Goal: Task Accomplishment & Management: Manage account settings

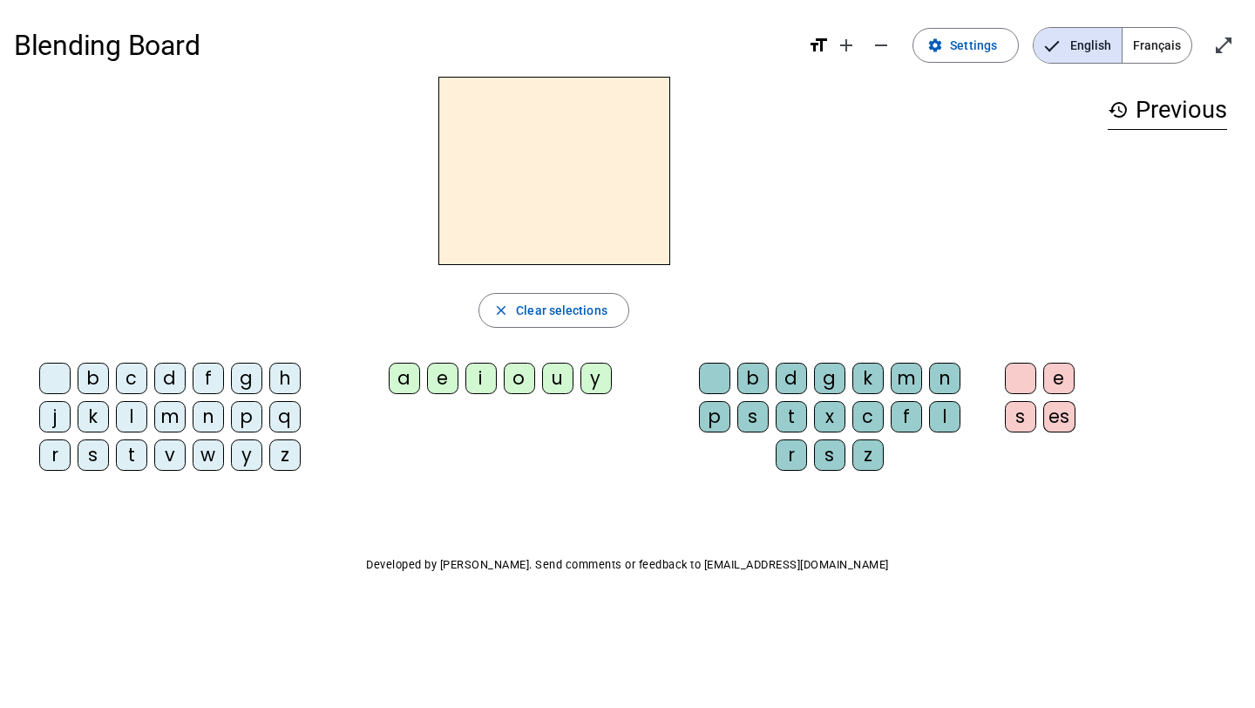
click at [1157, 57] on span "Français" at bounding box center [1156, 45] width 69 height 35
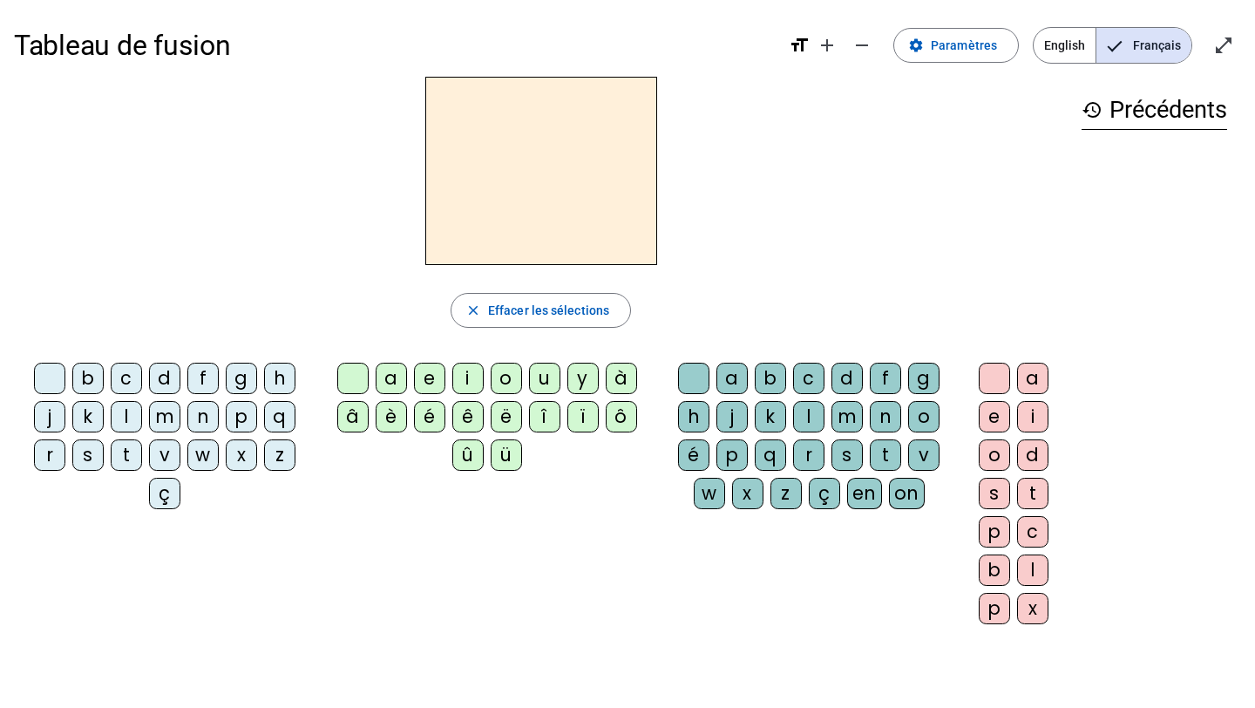
click at [86, 377] on div "b" at bounding box center [87, 377] width 31 height 31
click at [396, 381] on div "a" at bounding box center [391, 377] width 31 height 31
click at [737, 459] on div "p" at bounding box center [731, 454] width 31 height 31
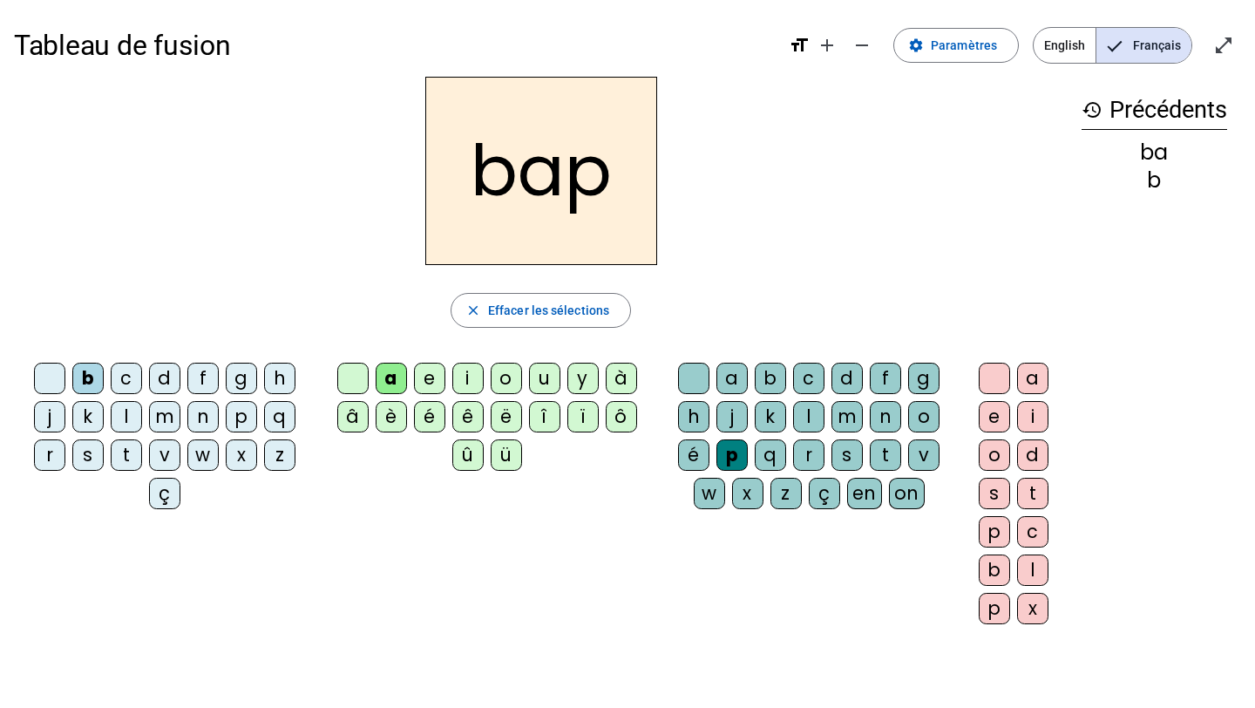
click at [1062, 44] on span "English" at bounding box center [1064, 45] width 62 height 35
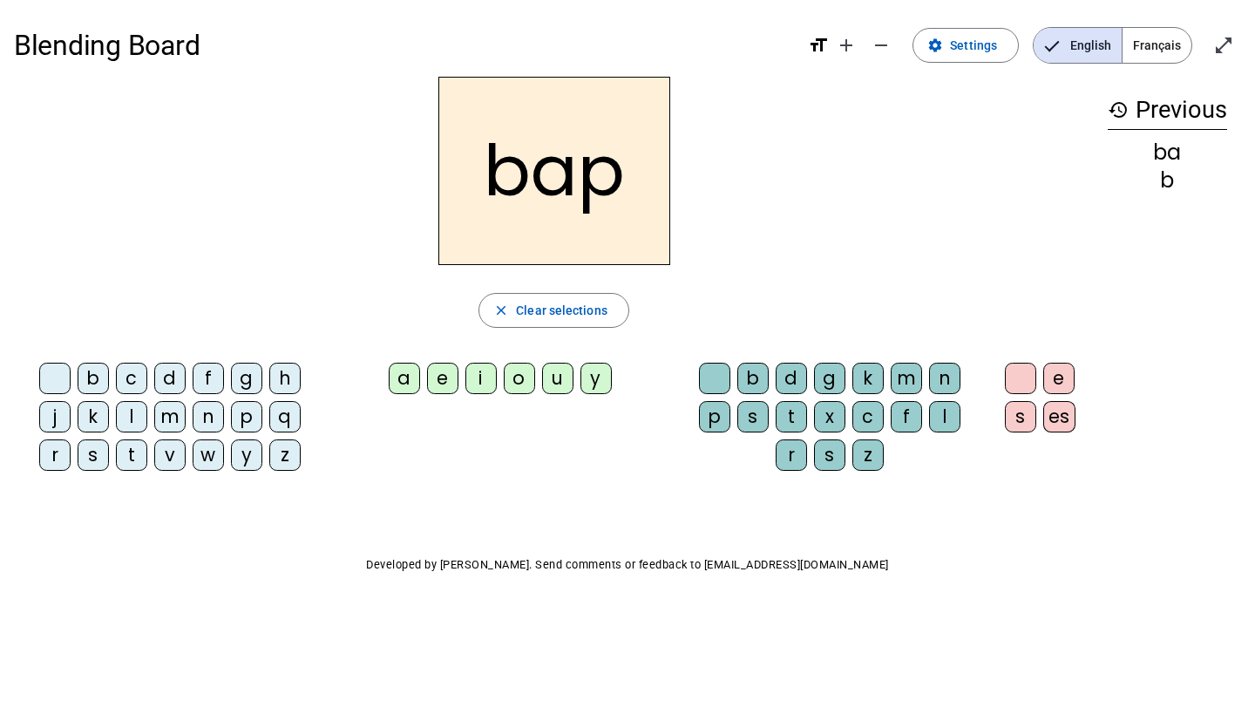
click at [1140, 51] on span "Français" at bounding box center [1156, 45] width 69 height 35
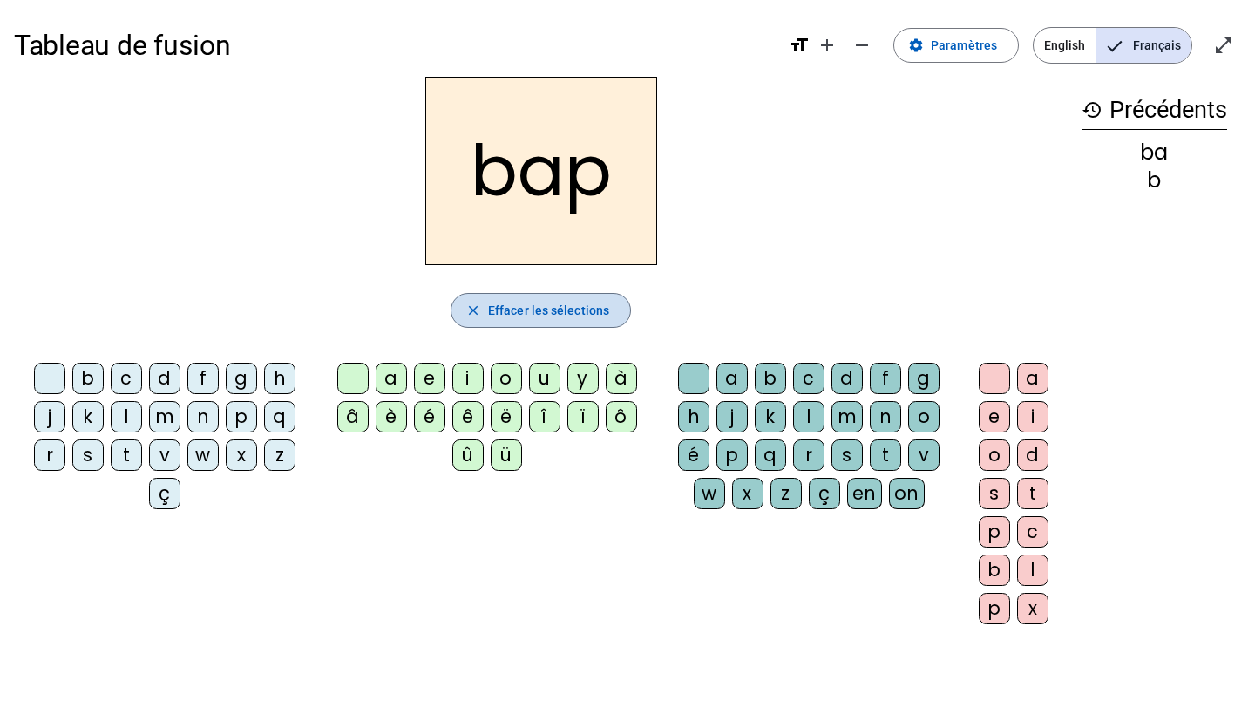
click at [580, 295] on span "button" at bounding box center [540, 310] width 179 height 42
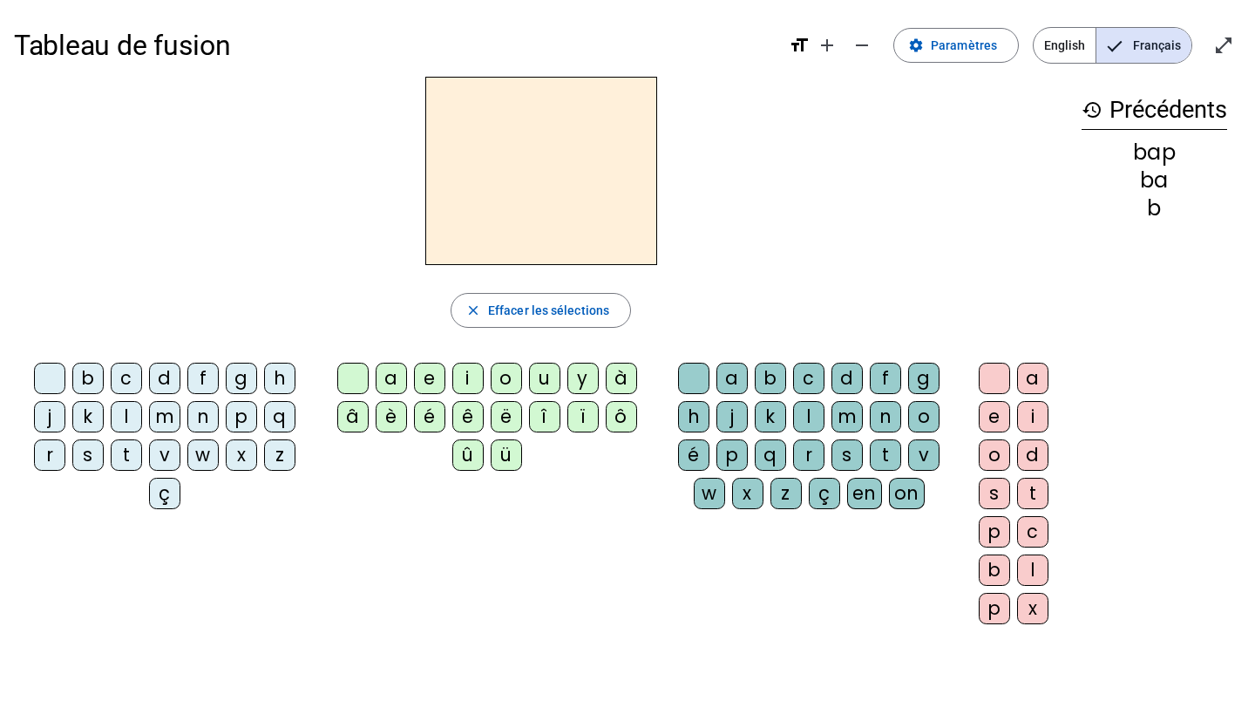
click at [212, 457] on div "w" at bounding box center [202, 454] width 31 height 31
click at [429, 384] on div "e" at bounding box center [429, 377] width 31 height 31
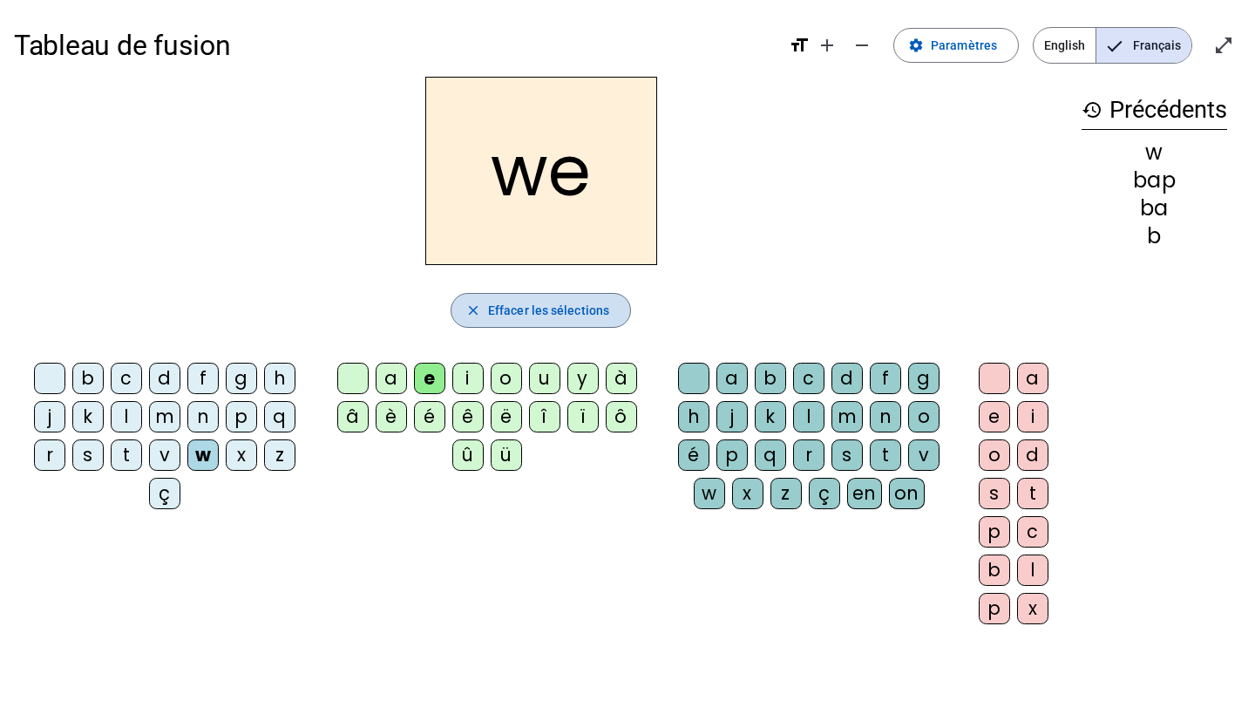
click at [500, 321] on span "button" at bounding box center [540, 310] width 179 height 42
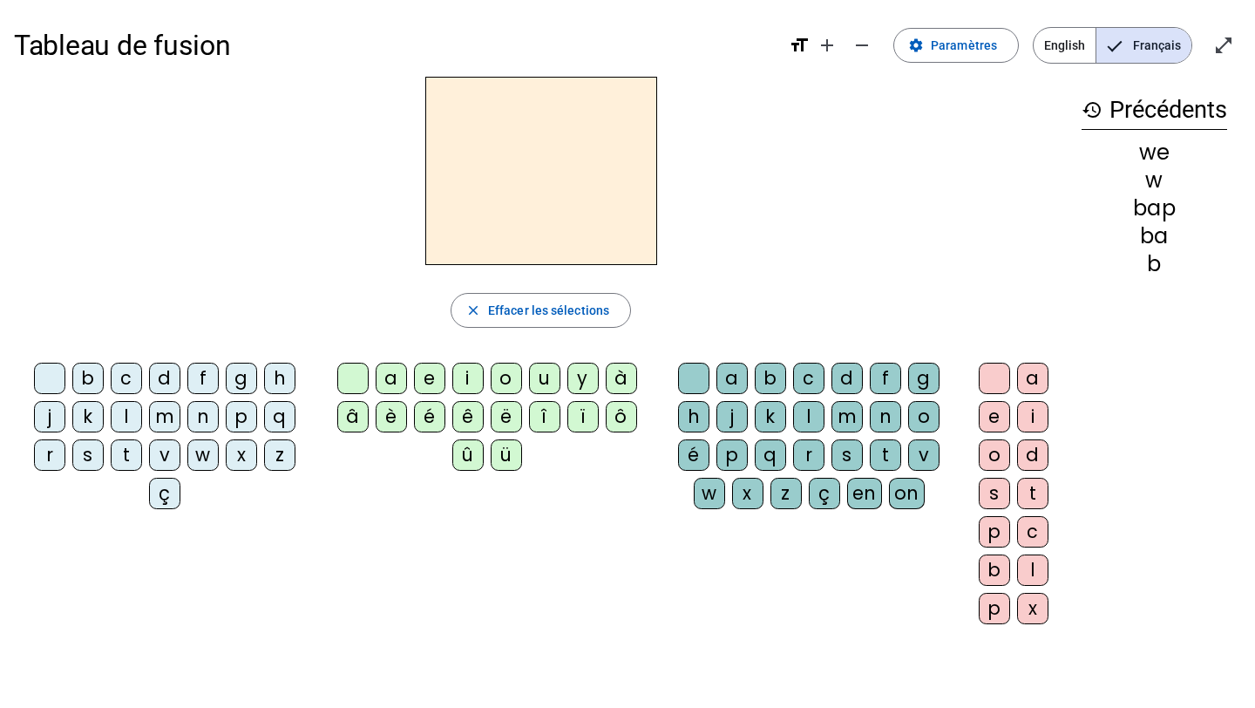
click at [417, 421] on div "é" at bounding box center [429, 416] width 31 height 31
click at [118, 454] on div "t" at bounding box center [126, 454] width 31 height 31
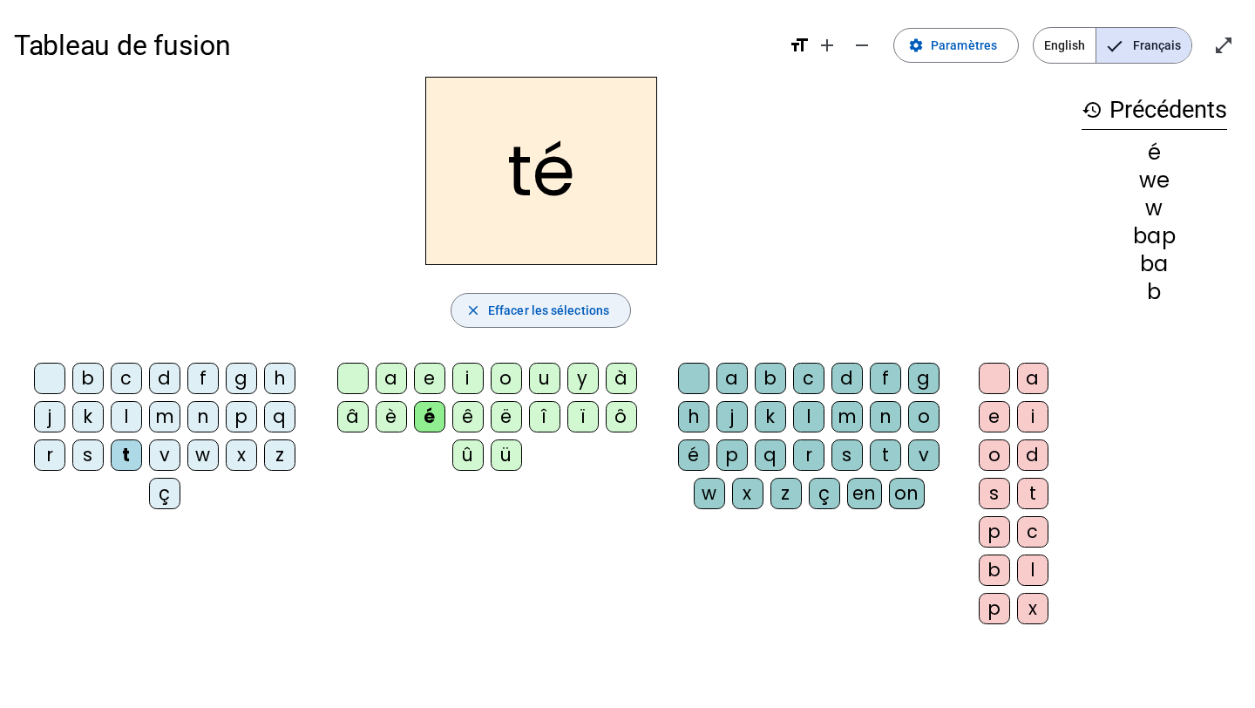
click at [562, 310] on span "Effacer les sélections" at bounding box center [548, 310] width 121 height 21
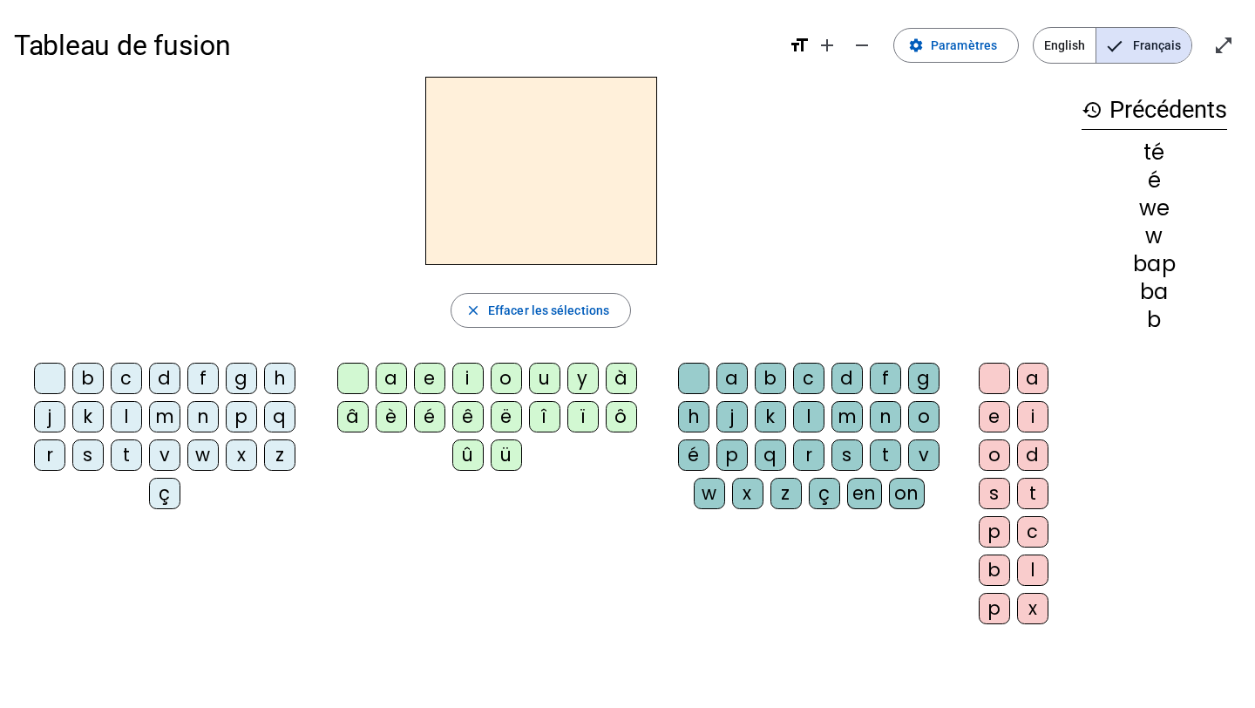
click at [435, 422] on div "é" at bounding box center [429, 416] width 31 height 31
click at [885, 456] on div "t" at bounding box center [885, 454] width 31 height 31
click at [423, 407] on div "é" at bounding box center [429, 416] width 31 height 31
click at [999, 415] on div "e" at bounding box center [994, 416] width 31 height 31
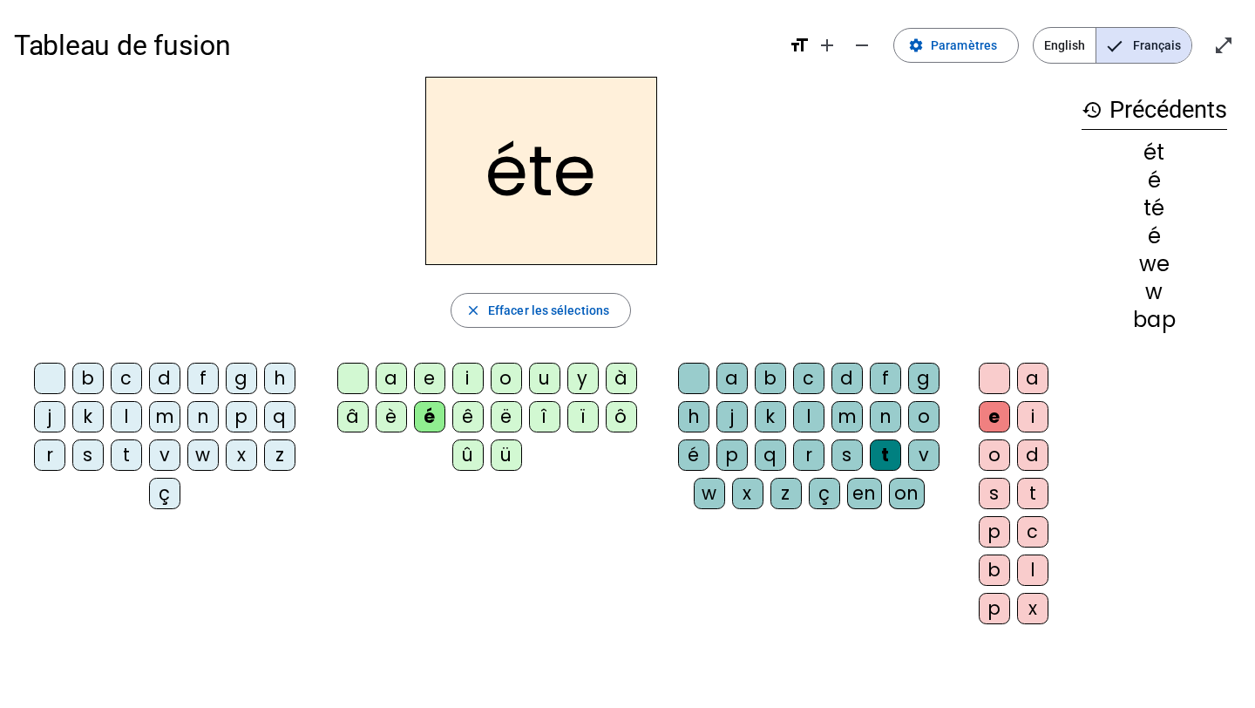
click at [572, 173] on h2 "éte" at bounding box center [541, 171] width 232 height 188
click at [921, 52] on mat-icon "settings" at bounding box center [916, 45] width 16 height 16
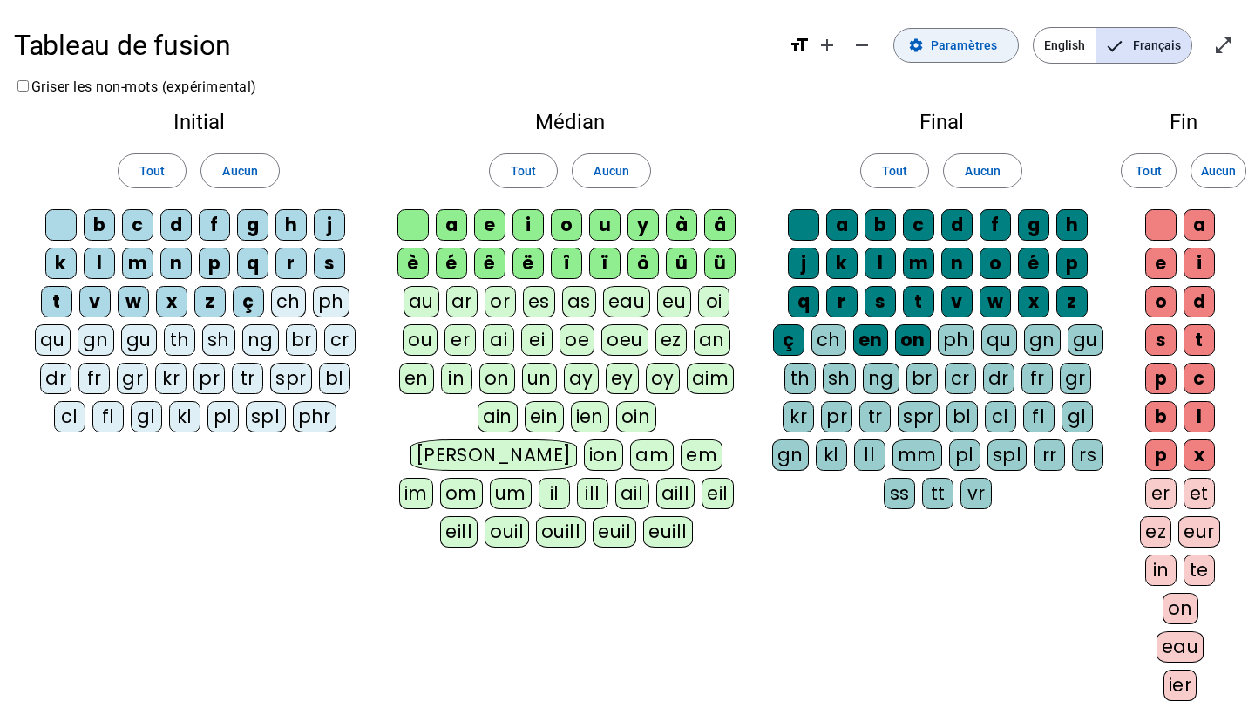
click at [921, 52] on mat-icon "settings" at bounding box center [916, 45] width 16 height 16
click at [1217, 51] on mat-icon "open_in_full" at bounding box center [1223, 45] width 21 height 21
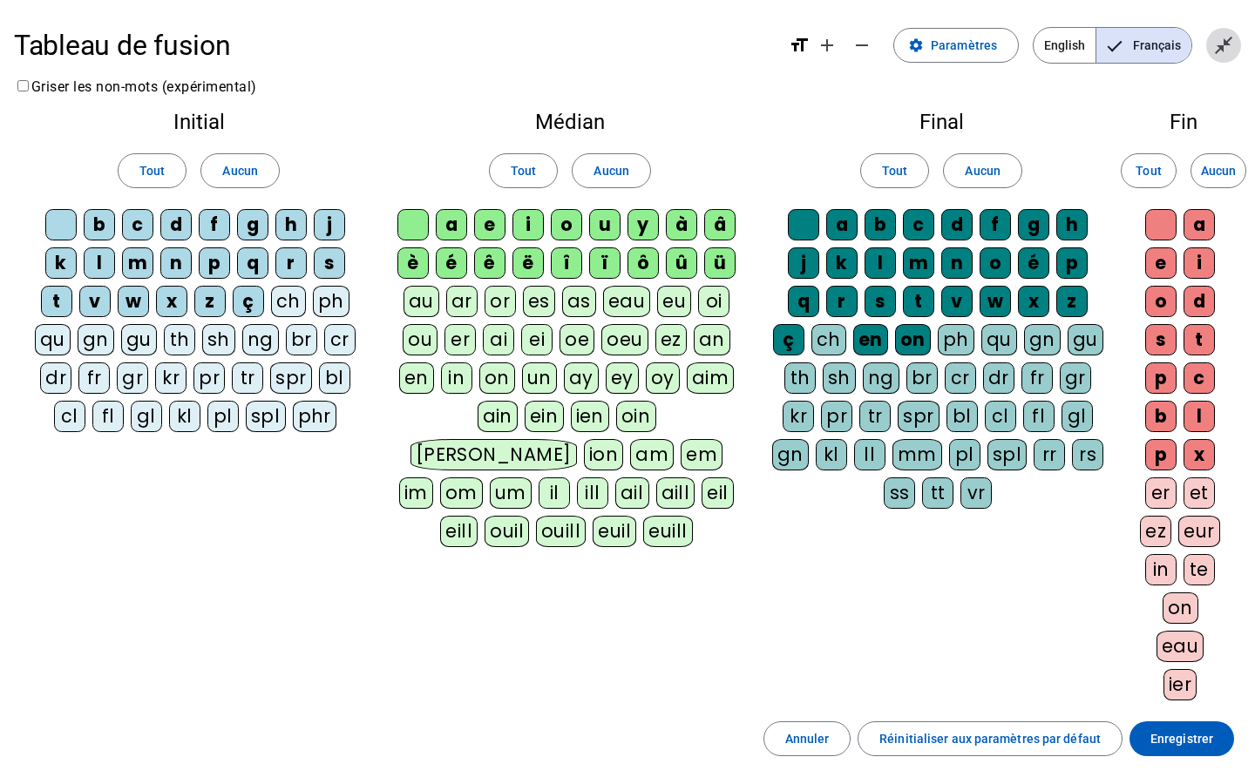
click at [1207, 59] on span "Quitter le plein écran" at bounding box center [1223, 45] width 42 height 42
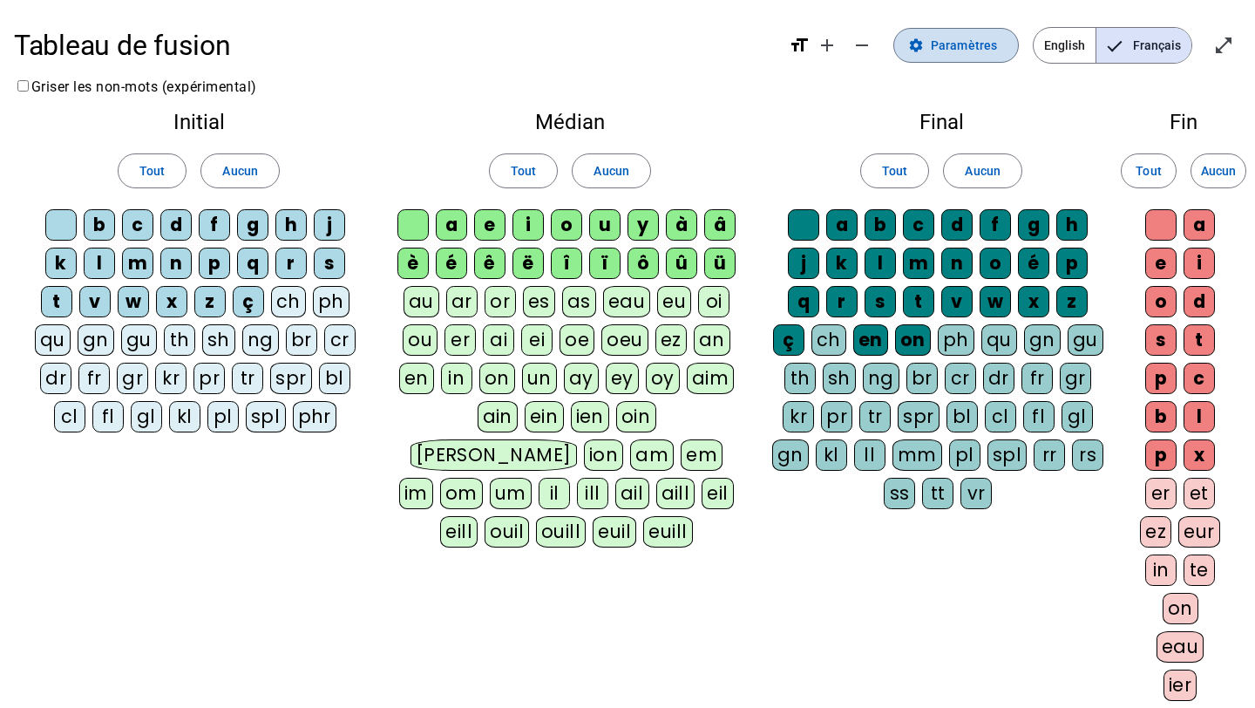
click at [949, 32] on span at bounding box center [956, 45] width 124 height 42
click at [1120, 48] on mat-pseudo-checkbox "Language selection" at bounding box center [1115, 46] width 16 height 16
click at [609, 109] on div "Médian Tout Aucun a e i o u y à â è é ê ë [PERSON_NAME] ô û ü au ar or es as ea…" at bounding box center [569, 333] width 373 height 471
click at [790, 51] on div "Tableau de fusion format_size add remove settings Paramètres English Français o…" at bounding box center [627, 45] width 1227 height 63
click at [821, 49] on mat-icon "add" at bounding box center [826, 45] width 21 height 21
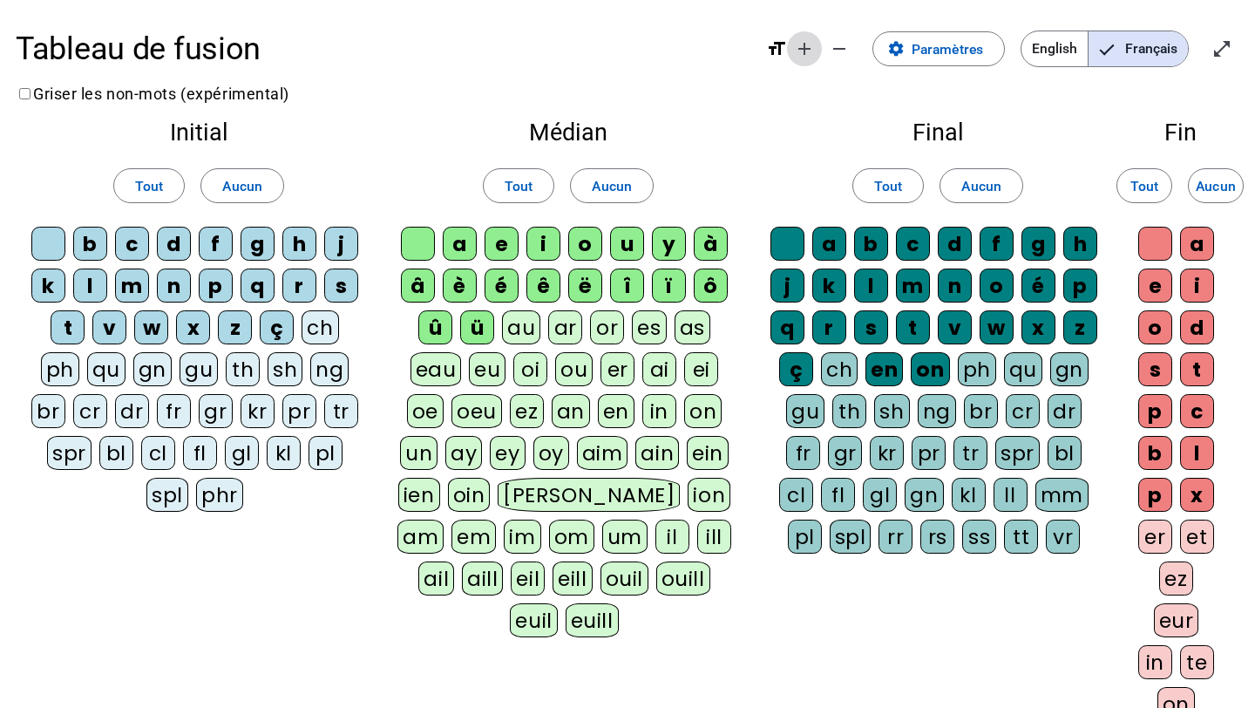
click at [798, 49] on mat-icon "add" at bounding box center [804, 48] width 21 height 21
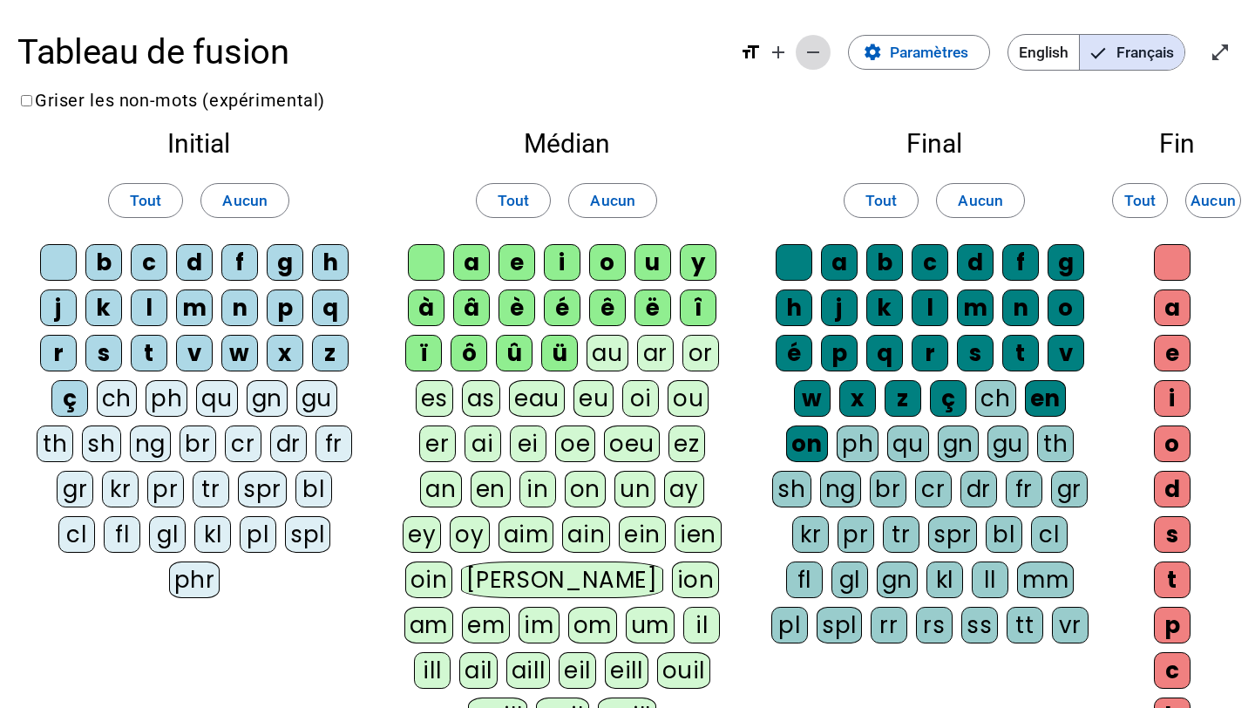
click at [819, 59] on mat-icon "remove" at bounding box center [813, 52] width 21 height 21
click at [819, 59] on span "Diminuer la taille de la police" at bounding box center [813, 52] width 42 height 42
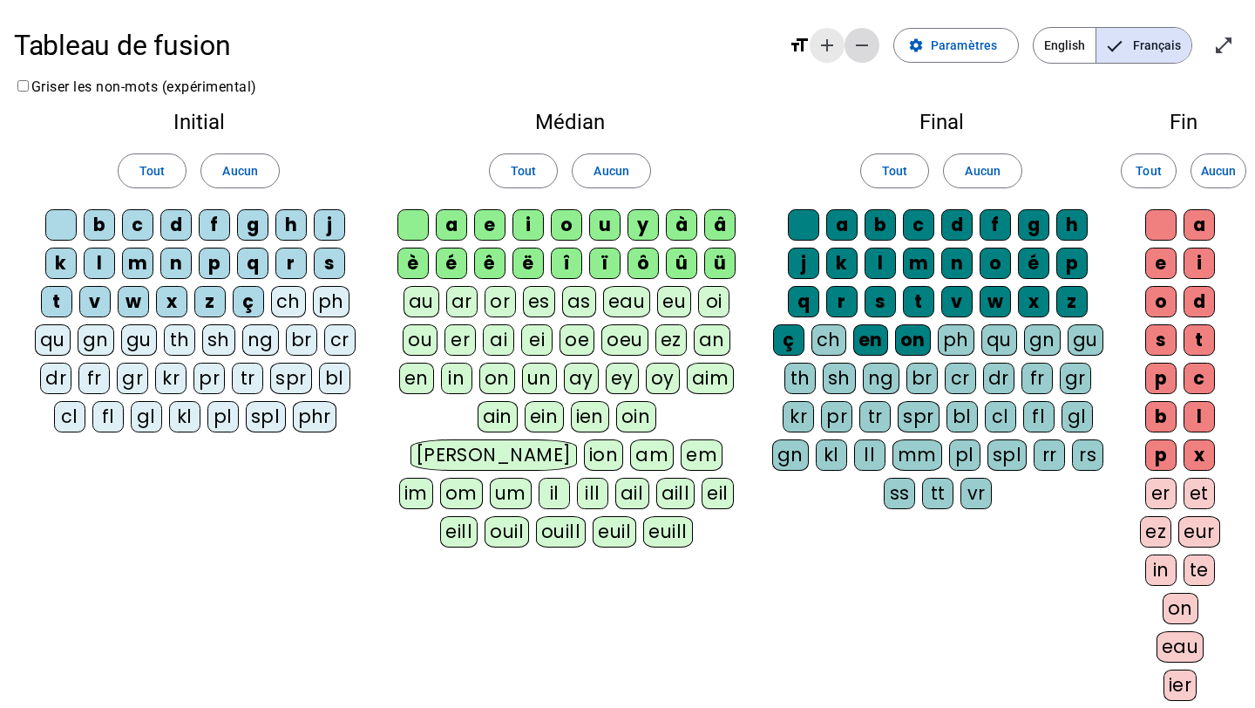
click at [819, 59] on span "Augmenter la taille de la police" at bounding box center [827, 45] width 42 height 42
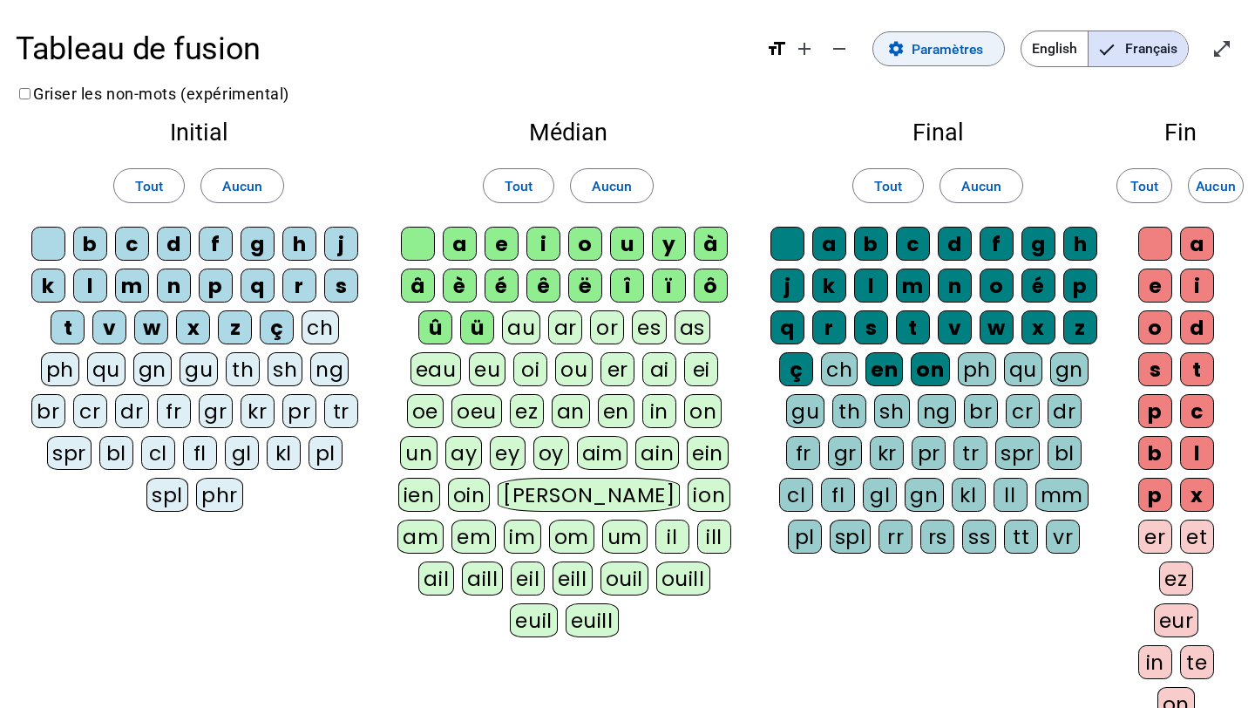
click at [952, 46] on span "Paramètres" at bounding box center [946, 49] width 71 height 24
click at [534, 181] on span at bounding box center [519, 186] width 70 height 42
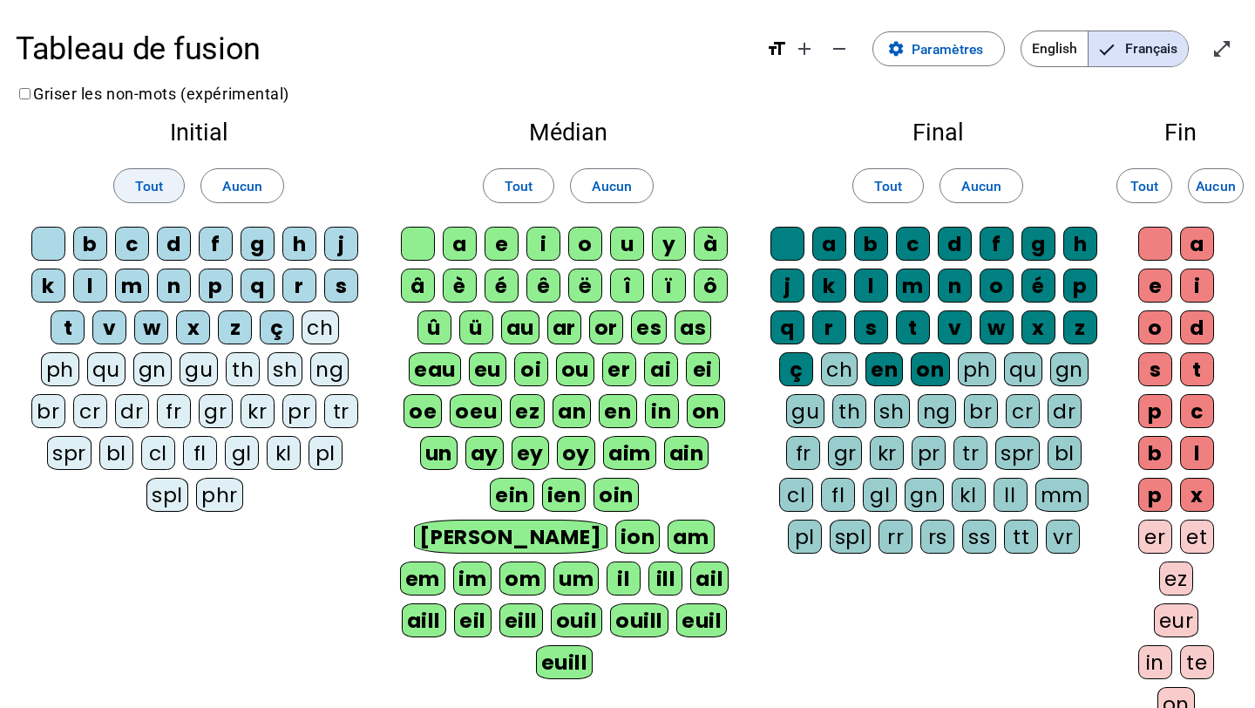
click at [158, 177] on span "Tout" at bounding box center [149, 186] width 28 height 24
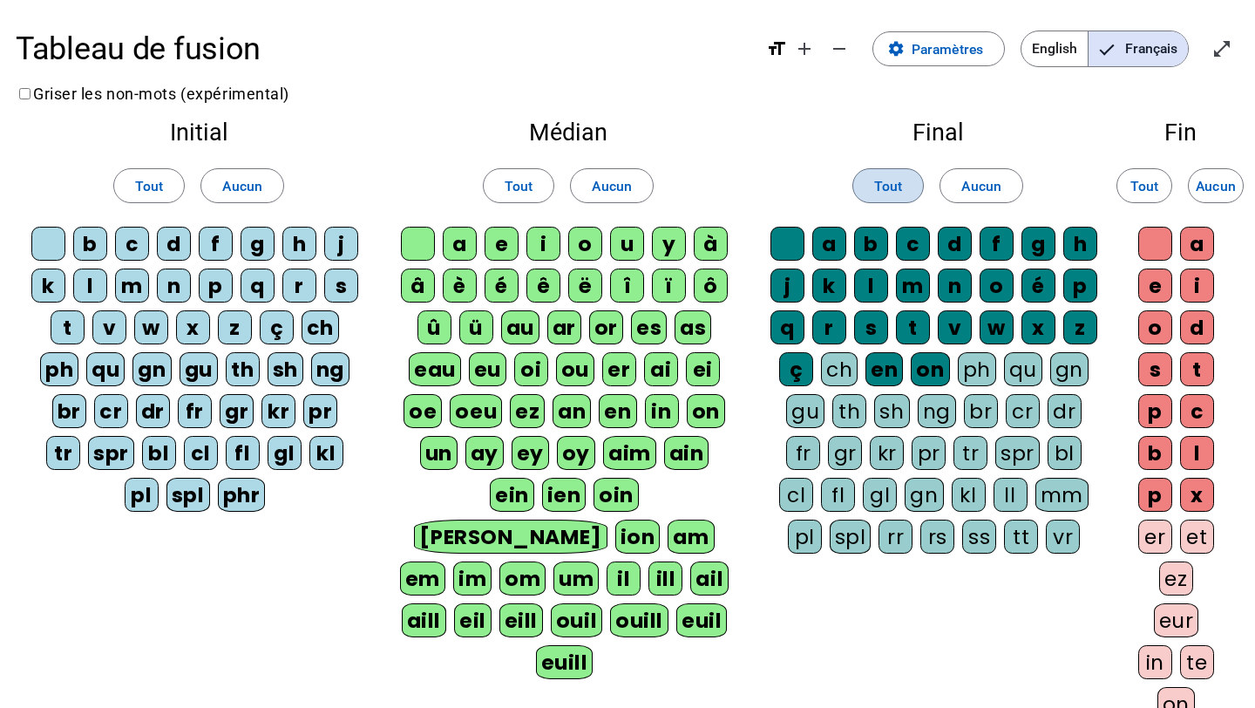
click at [896, 179] on span "Tout" at bounding box center [888, 186] width 28 height 24
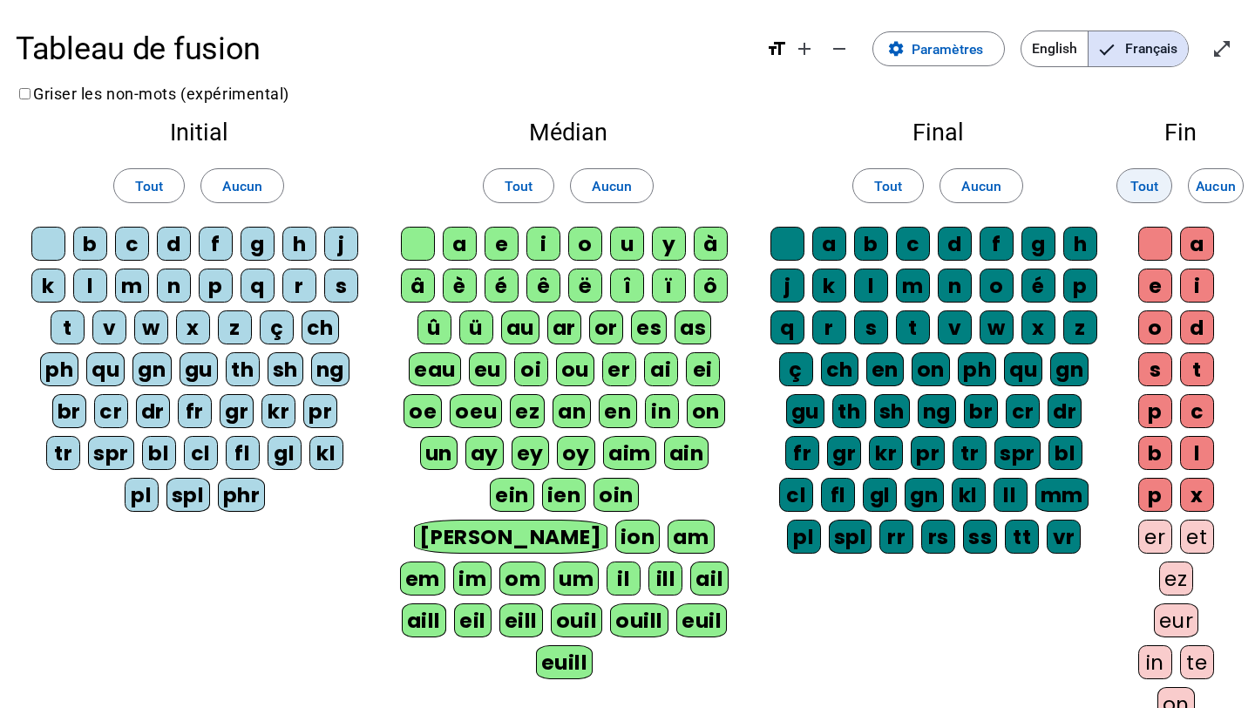
click at [1147, 186] on span "Tout" at bounding box center [1144, 186] width 28 height 24
click at [1116, 168] on button "Tout" at bounding box center [1144, 185] width 56 height 35
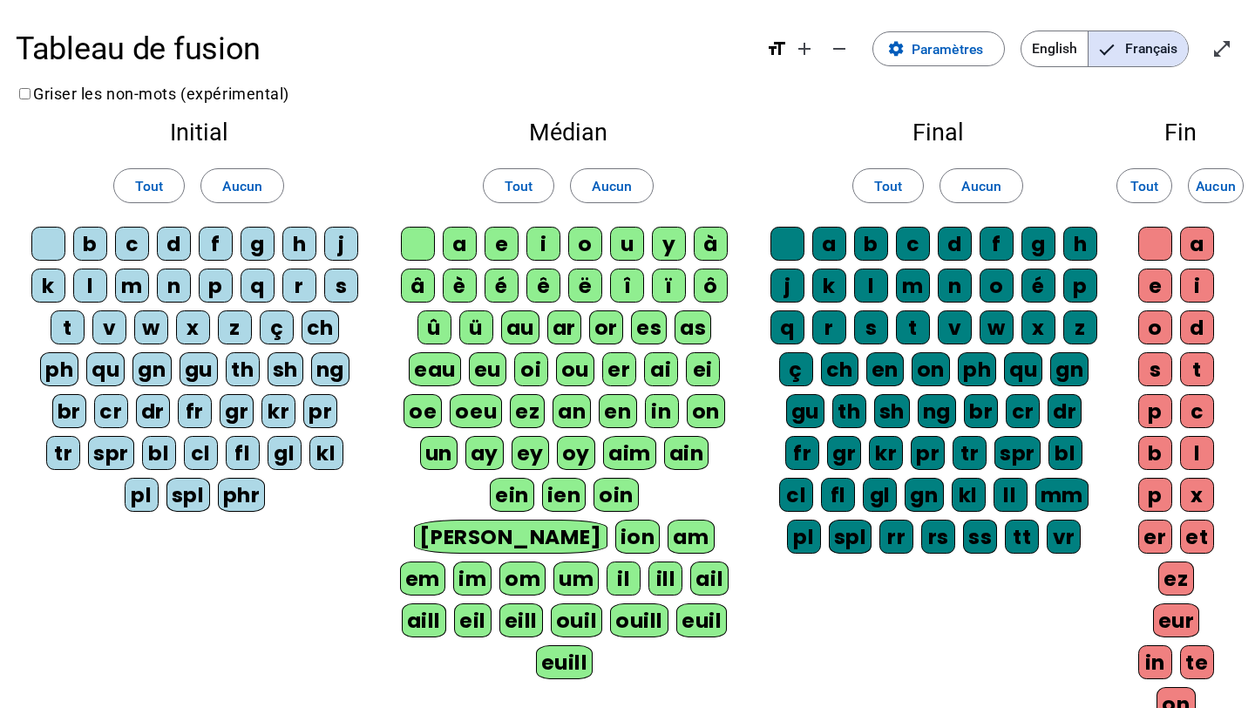
click at [940, 122] on h2 "Final" at bounding box center [937, 133] width 335 height 24
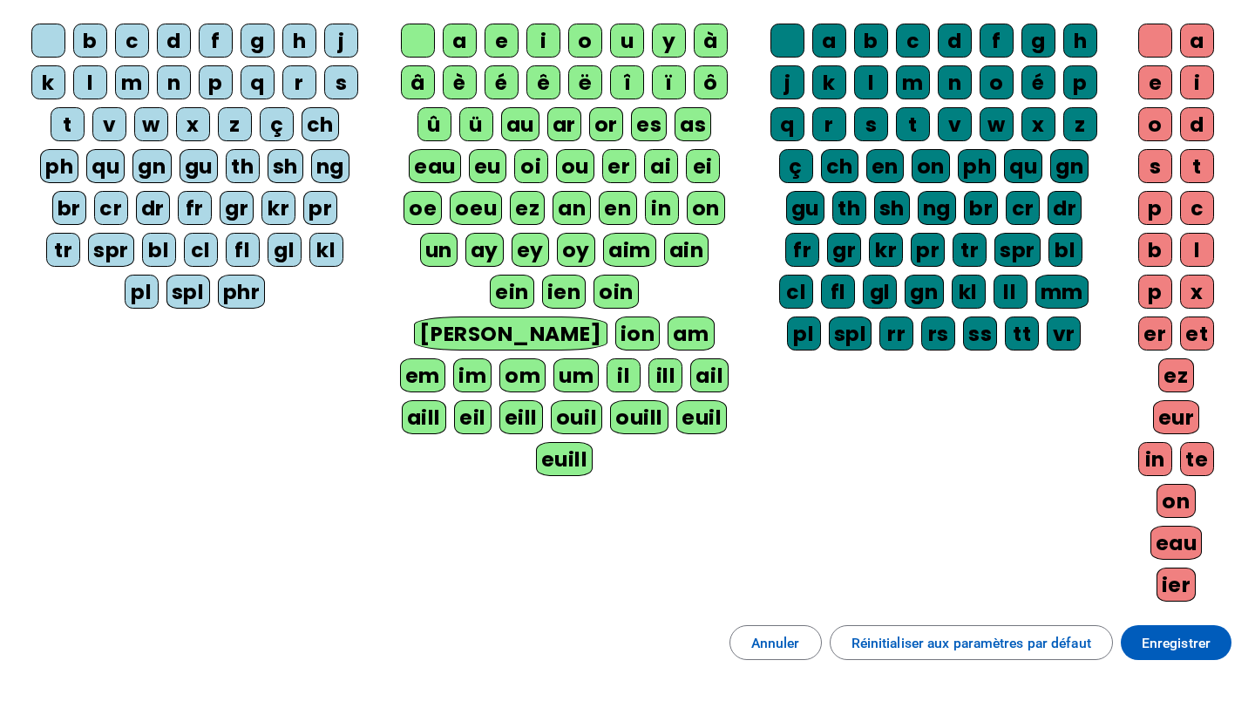
scroll to position [361, 0]
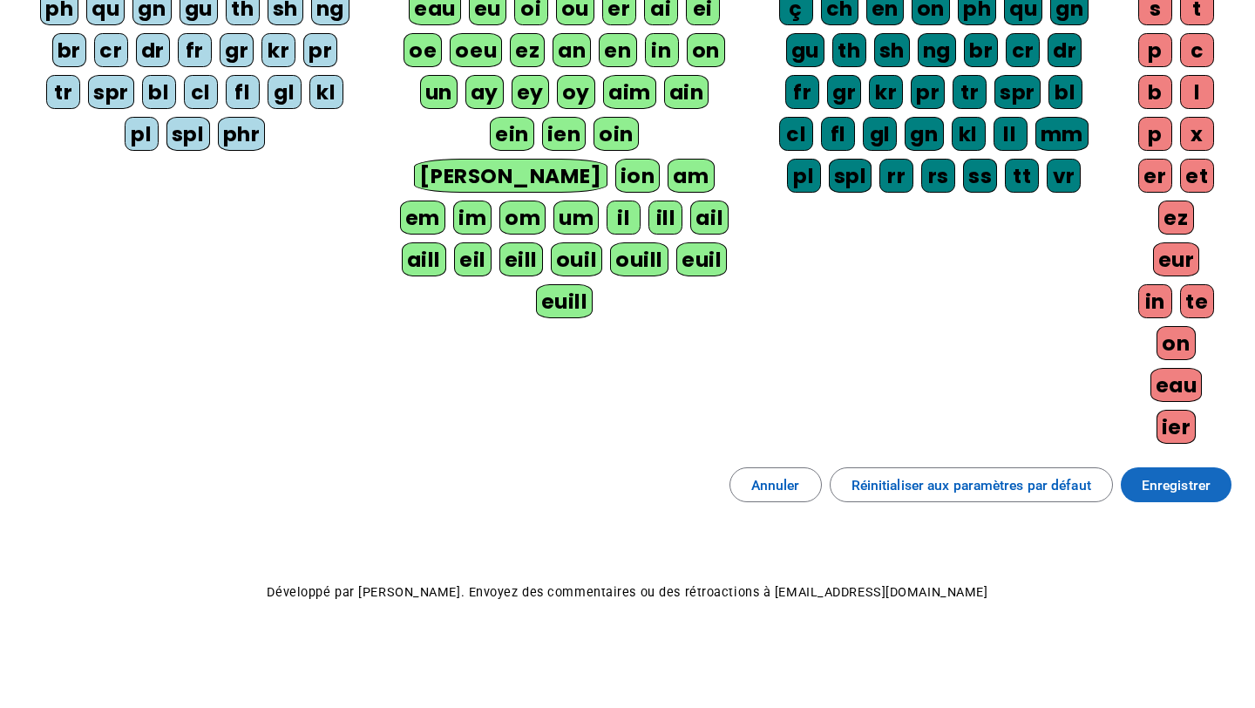
click at [1173, 488] on span "Enregistrer" at bounding box center [1175, 485] width 69 height 24
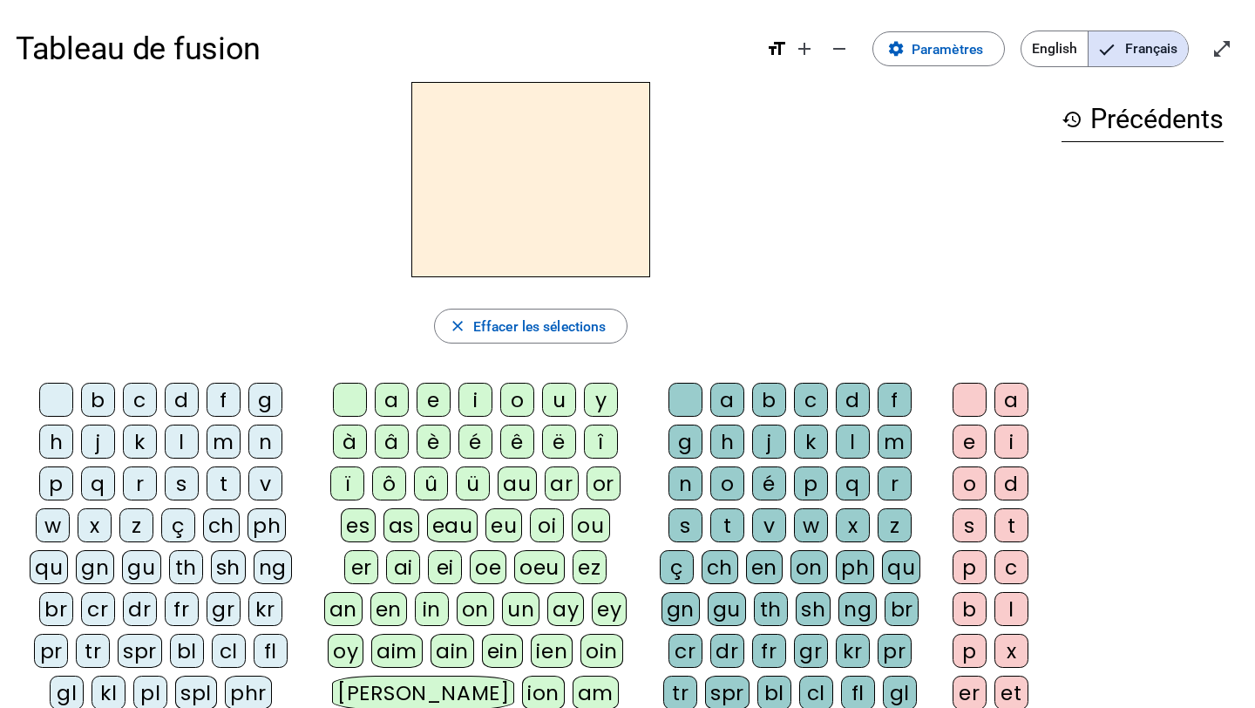
click at [1045, 52] on span "English" at bounding box center [1054, 48] width 66 height 35
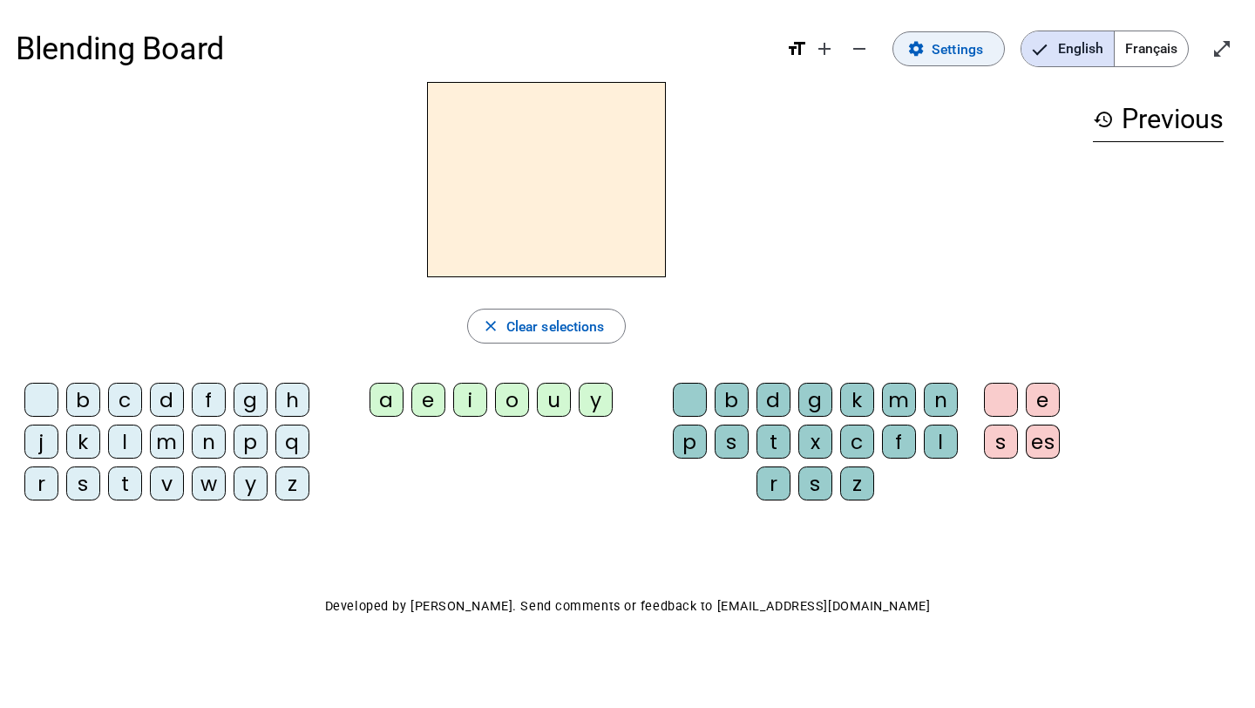
click at [924, 65] on span at bounding box center [948, 49] width 111 height 42
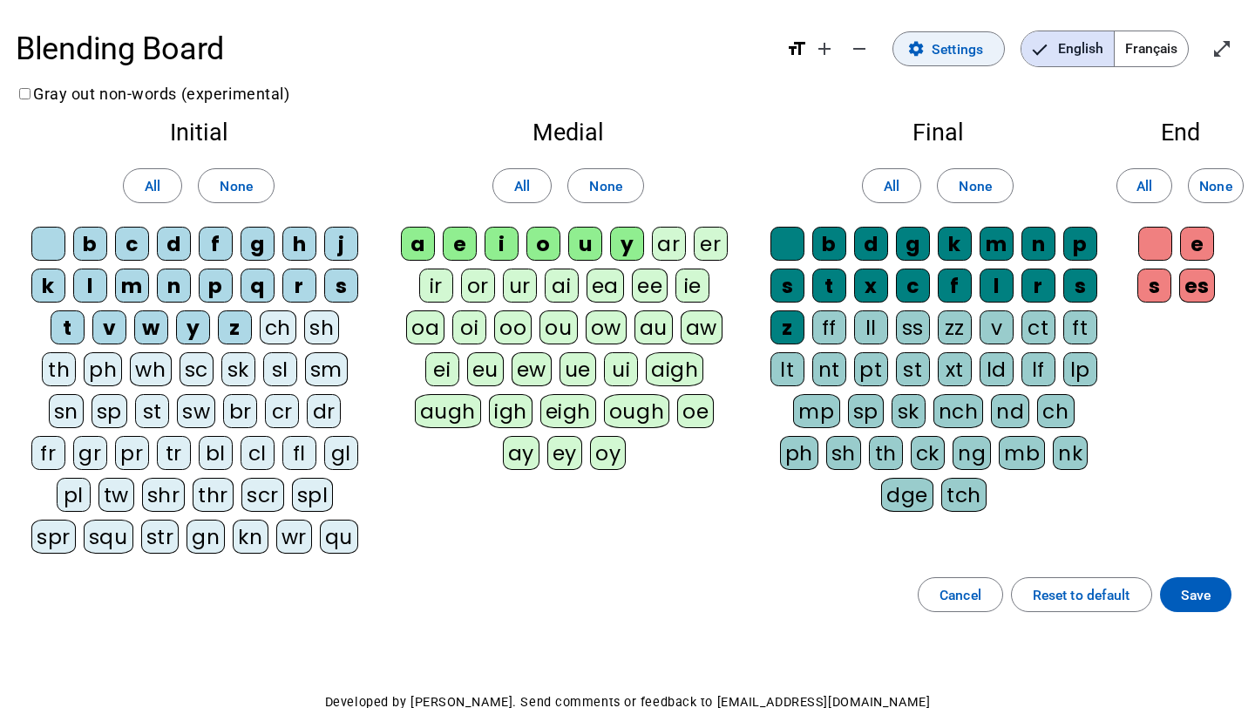
click at [924, 65] on span at bounding box center [948, 49] width 111 height 42
click at [1131, 600] on span "button" at bounding box center [1081, 594] width 139 height 42
click at [1225, 597] on span at bounding box center [1195, 594] width 71 height 42
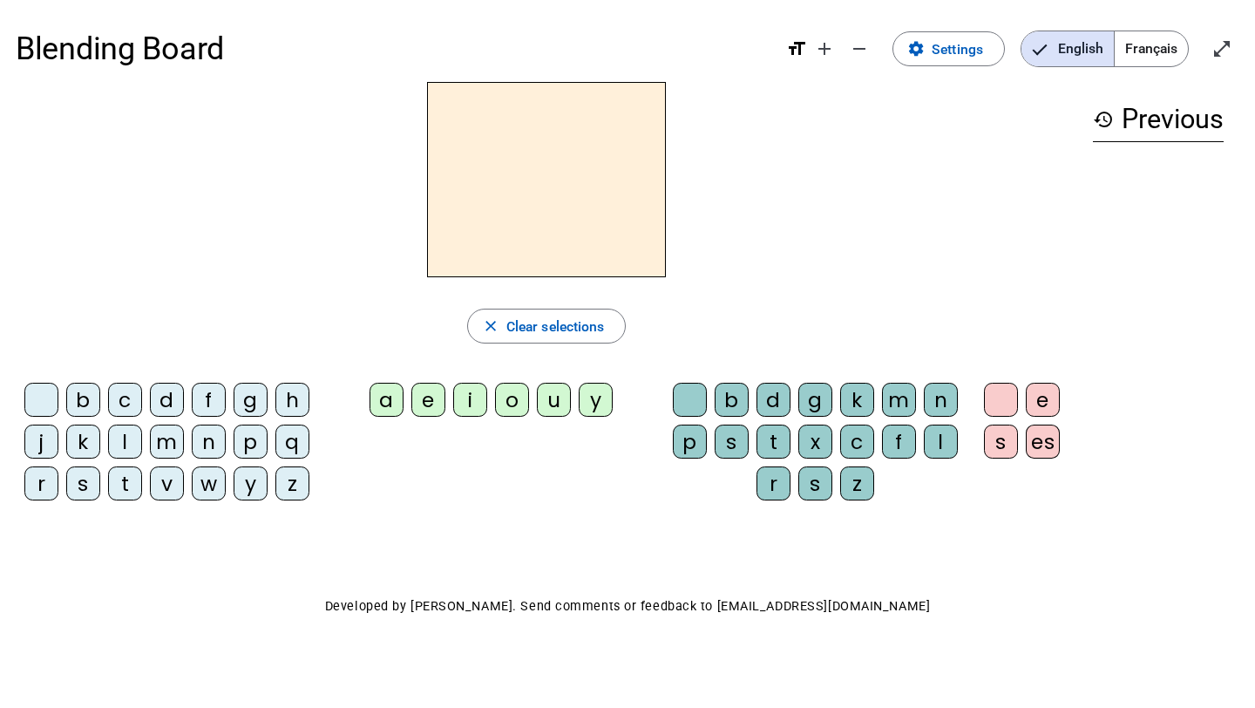
click at [108, 51] on h1 "Blending Board" at bounding box center [393, 48] width 755 height 63
